Goal: Feedback & Contribution: Contribute content

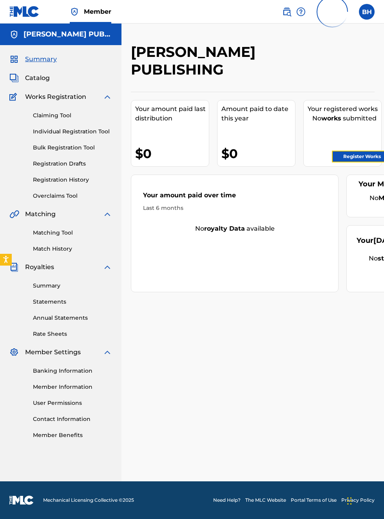
click at [372, 157] on link "Register Works" at bounding box center [362, 157] width 60 height 12
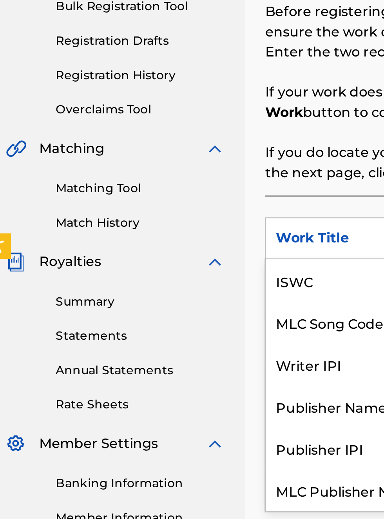
scroll to position [20, 0]
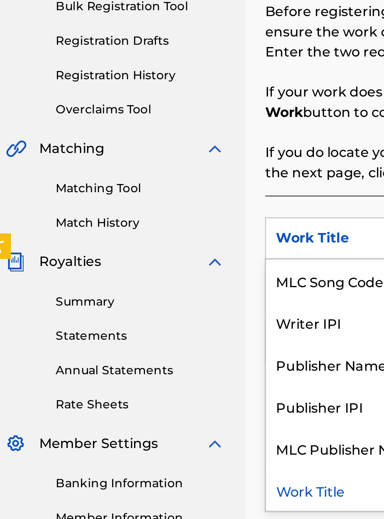
click at [168, 338] on div "Publisher IPI" at bounding box center [178, 335] width 94 height 20
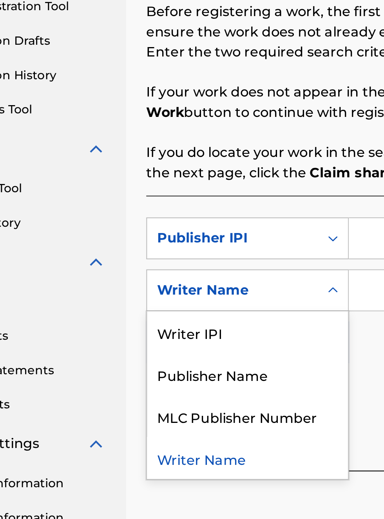
scroll to position [144, 62]
click at [182, 322] on div "Publisher Name" at bounding box center [178, 320] width 94 height 20
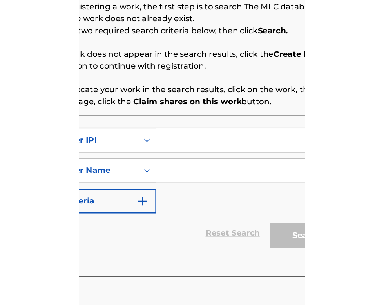
scroll to position [144, 164]
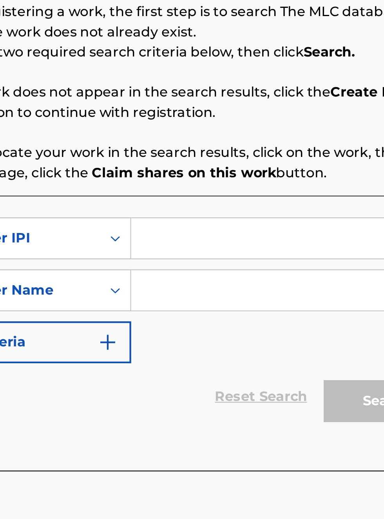
click at [247, 254] on input "Search Form" at bounding box center [300, 256] width 149 height 19
type input "00340604990"
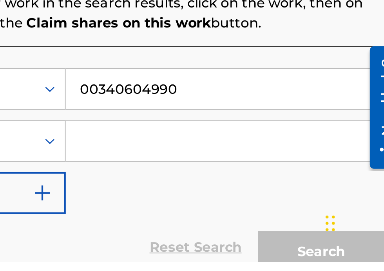
scroll to position [68, 0]
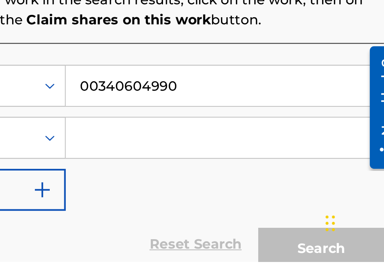
click at [254, 214] on input "Search Form" at bounding box center [300, 212] width 149 height 19
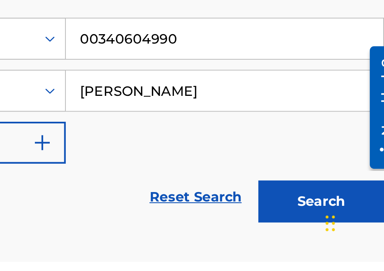
scroll to position [90, 0]
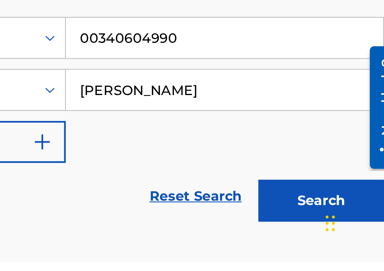
type input "[PERSON_NAME]"
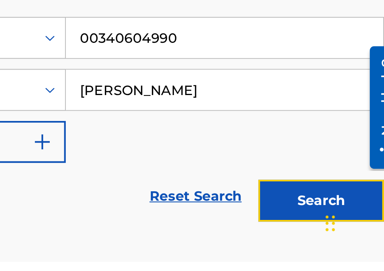
click at [348, 245] on button "Search" at bounding box center [345, 242] width 59 height 20
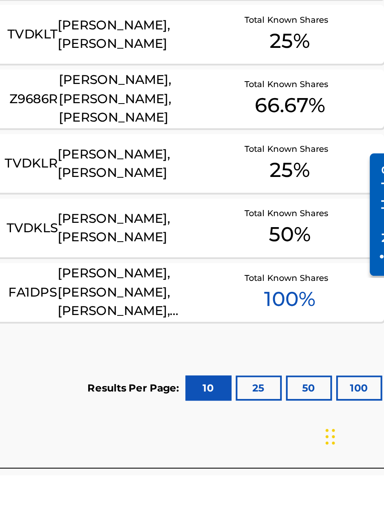
scroll to position [0, 0]
